Goal: Browse casually

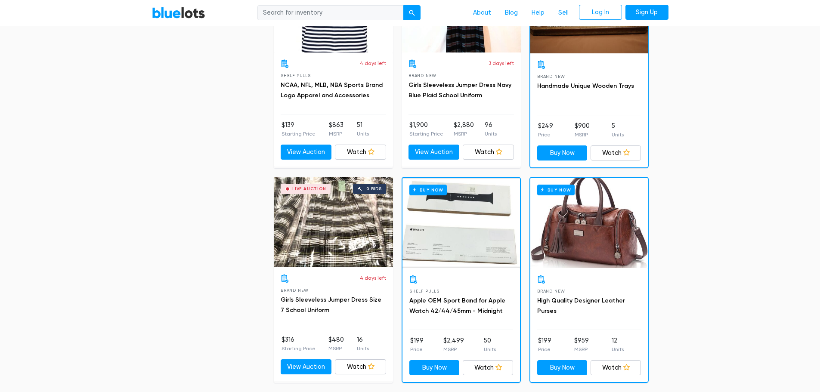
scroll to position [3724, 0]
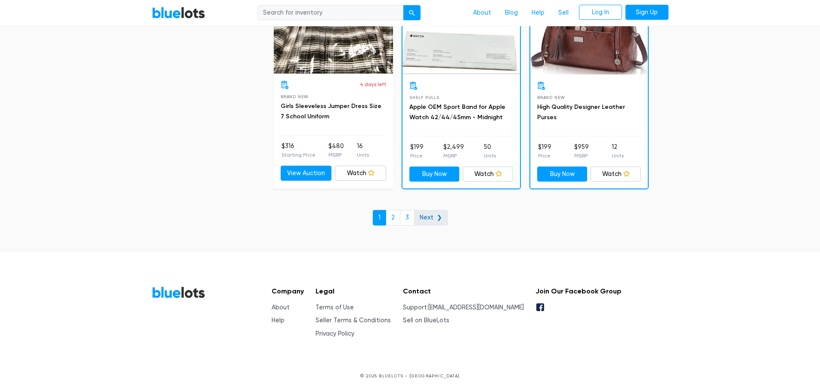
click at [435, 213] on link "Next ❯" at bounding box center [431, 217] width 34 height 15
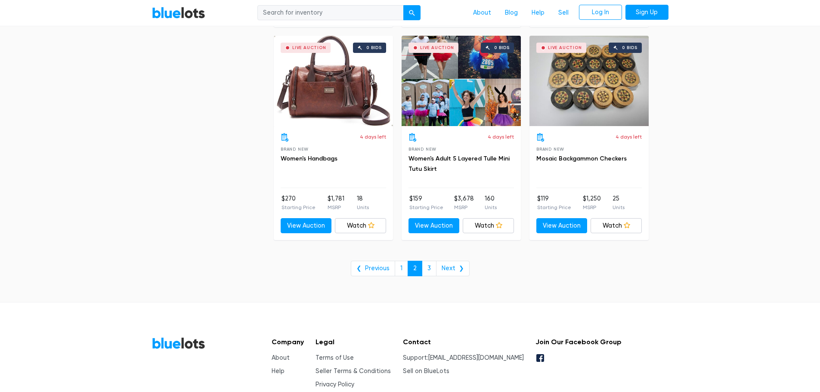
scroll to position [3487, 0]
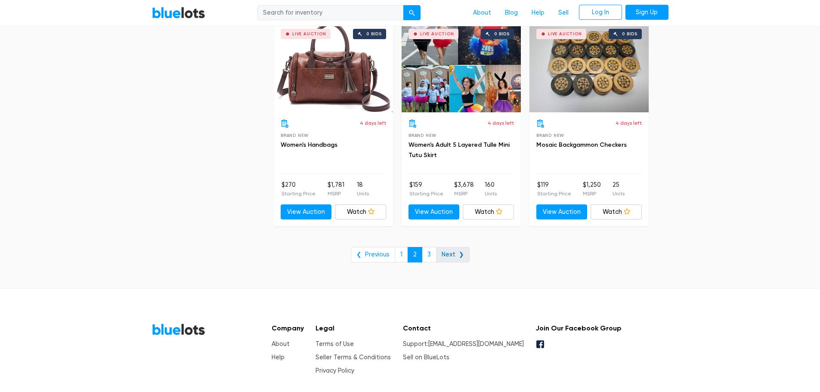
click at [447, 247] on link "Next ❯" at bounding box center [453, 254] width 34 height 15
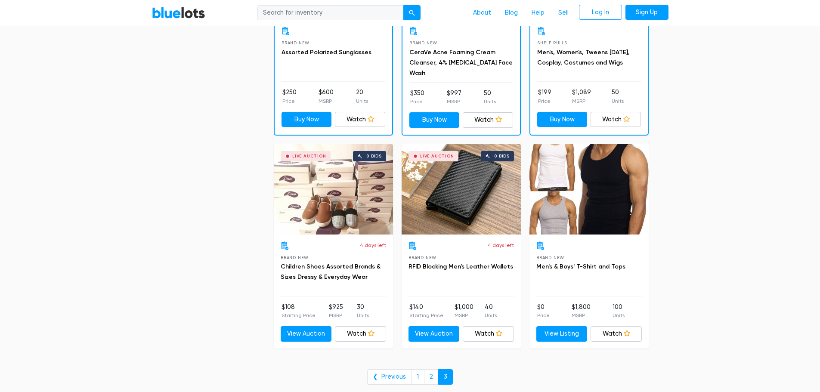
scroll to position [517, 0]
